Goal: Find specific page/section

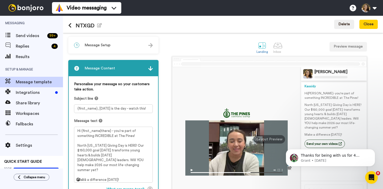
scroll to position [47, 0]
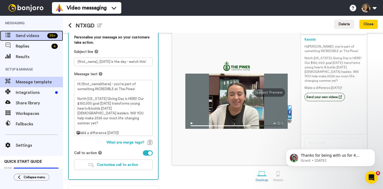
click at [30, 38] on span "Send videos" at bounding box center [30, 36] width 29 height 6
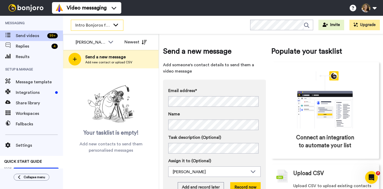
click at [98, 21] on div "Intro Bonjoros for NTXGD" at bounding box center [97, 25] width 52 height 10
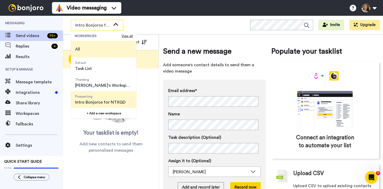
click at [92, 55] on li "All" at bounding box center [104, 49] width 66 height 17
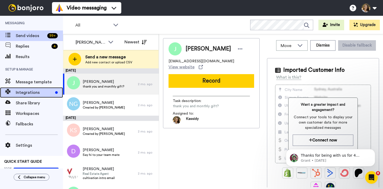
click at [30, 87] on div "Integrations" at bounding box center [31, 92] width 63 height 10
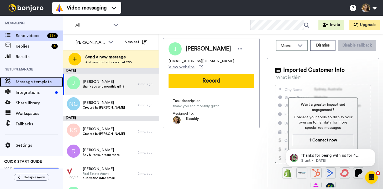
click at [30, 83] on span "Message template" at bounding box center [39, 82] width 47 height 6
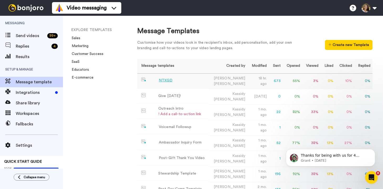
click at [165, 82] on div "NTXGD" at bounding box center [166, 81] width 14 height 6
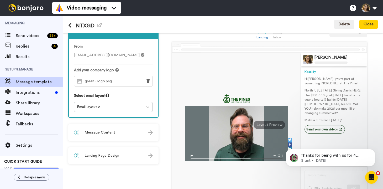
scroll to position [15, 0]
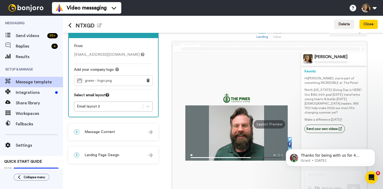
click at [254, 146] on div at bounding box center [236, 132] width 102 height 55
click at [187, 156] on img at bounding box center [236, 155] width 102 height 9
click at [189, 156] on img at bounding box center [236, 155] width 102 height 9
click at [213, 133] on div at bounding box center [236, 132] width 102 height 55
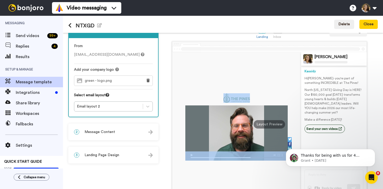
click at [213, 133] on div at bounding box center [236, 132] width 102 height 55
